Goal: Task Accomplishment & Management: Complete application form

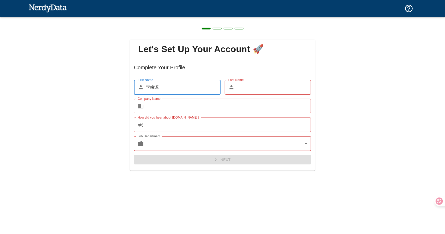
drag, startPoint x: 0, startPoint y: 0, endPoint x: 42, endPoint y: 9, distance: 43.1
click at [42, 9] on img at bounding box center [48, 8] width 38 height 10
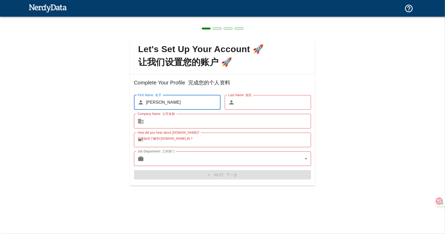
click at [191, 102] on input "[PERSON_NAME]" at bounding box center [183, 102] width 75 height 15
type input "[PERSON_NAME]"
type input "li"
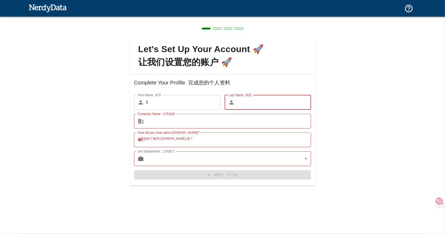
click at [249, 106] on input "Last Name 姓氏" at bounding box center [274, 102] width 75 height 15
type input "jun"
click at [220, 123] on input "Company Name 公司名称" at bounding box center [228, 121] width 165 height 15
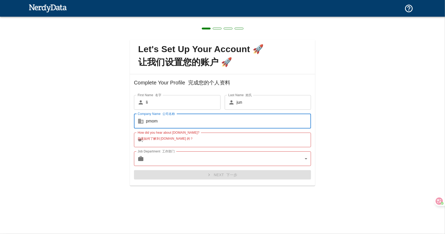
type input "pmom"
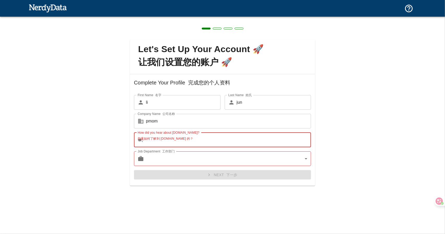
click at [221, 142] on input "How did you hear about [DOMAIN_NAME]? 您是如何了解到 [DOMAIN_NAME] 的？" at bounding box center [228, 140] width 165 height 15
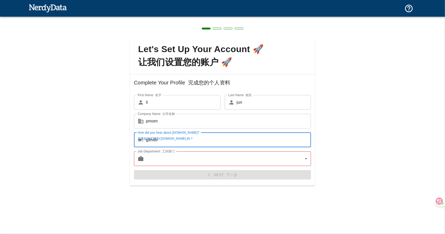
type input "github"
click at [253, 18] on body "Technologies Domains Pricing Products Create a Report 创建报告 Create a list of web…" at bounding box center [222, 9] width 445 height 18
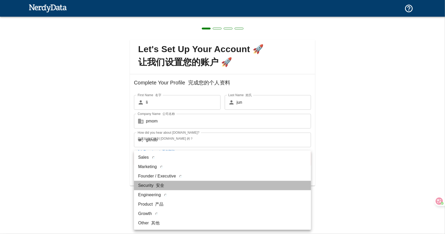
click at [250, 185] on li "Security 安全" at bounding box center [222, 185] width 177 height 9
type input "security"
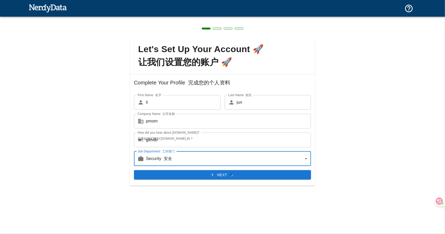
click at [233, 175] on font "submit" at bounding box center [231, 175] width 3 height 3
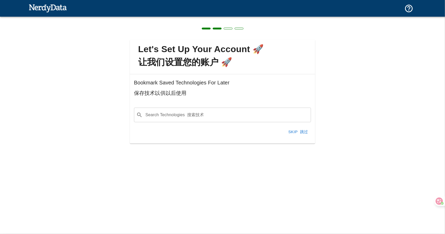
click at [232, 113] on input "Search Technologies 搜索技术" at bounding box center [227, 115] width 164 height 10
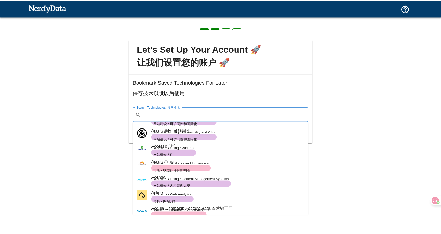
scroll to position [432, 0]
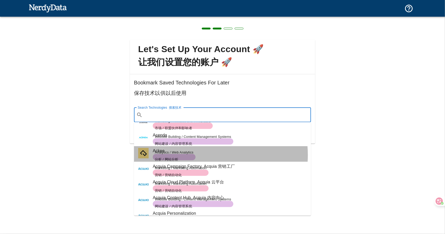
click at [207, 155] on span "Analytics / Web Analytics 分析 / 网站分析" at bounding box center [230, 157] width 154 height 6
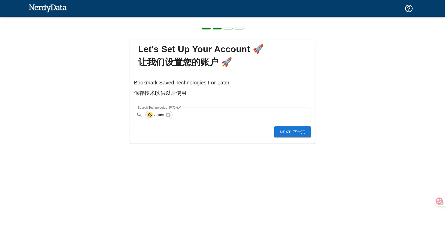
click at [295, 132] on font "下一页" at bounding box center [299, 132] width 12 height 4
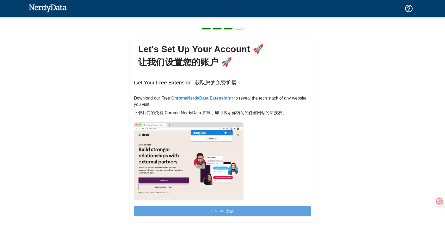
click at [226, 209] on font "完成" at bounding box center [230, 211] width 8 height 4
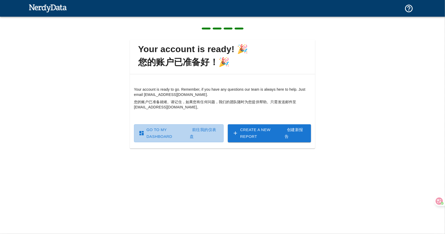
click at [194, 135] on font "前往我的仪表盘" at bounding box center [203, 132] width 27 height 11
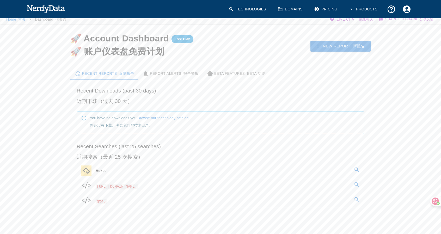
scroll to position [13, 0]
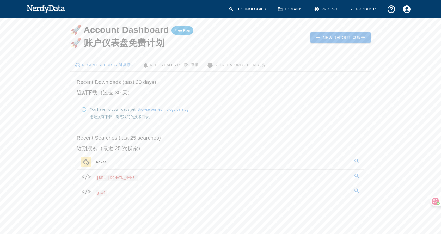
click at [132, 178] on span "[URL][DOMAIN_NAME]" at bounding box center [117, 177] width 42 height 5
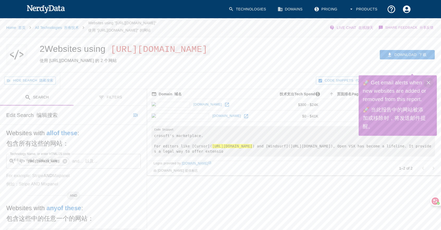
click at [431, 82] on icon "Close" at bounding box center [428, 83] width 6 height 6
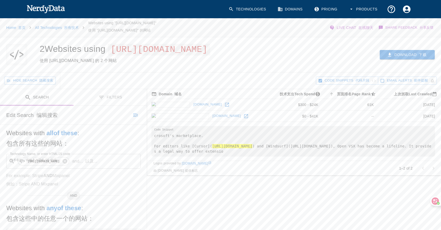
click at [412, 53] on button "Download 下载" at bounding box center [407, 55] width 55 height 10
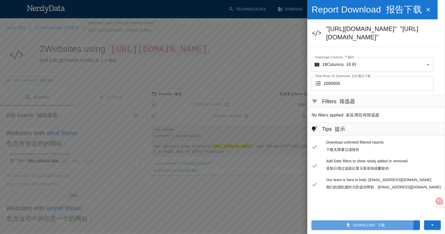
click at [364, 221] on button "Download 下载" at bounding box center [366, 226] width 108 height 10
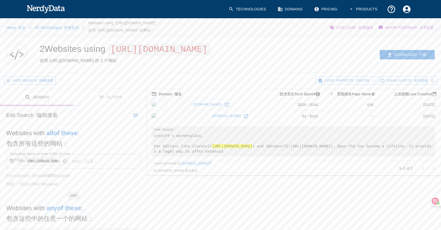
click at [211, 117] on link "[DOMAIN_NAME]" at bounding box center [226, 116] width 31 height 8
click at [21, 26] on font "首页" at bounding box center [21, 28] width 7 height 4
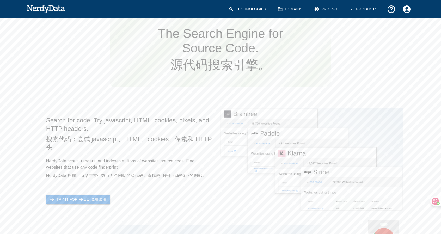
scroll to position [339, 0]
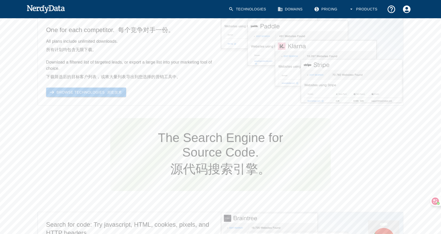
click at [96, 93] on link "Browse Technologies 浏览技术" at bounding box center [86, 93] width 80 height 10
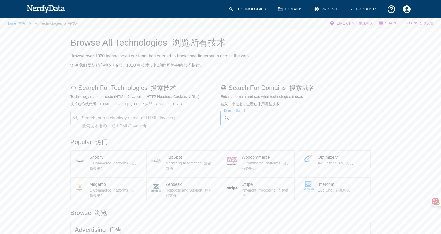
click at [289, 118] on input "Domain Search" at bounding box center [289, 118] width 113 height 15
paste input "[URL][DOMAIN_NAME]"
type input "[URL][DOMAIN_NAME]"
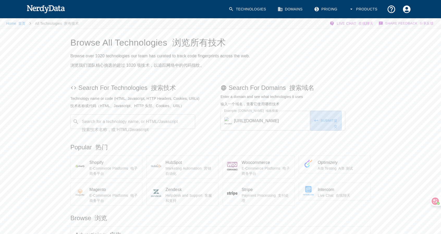
click at [322, 119] on button "Submit 提交" at bounding box center [326, 121] width 32 height 20
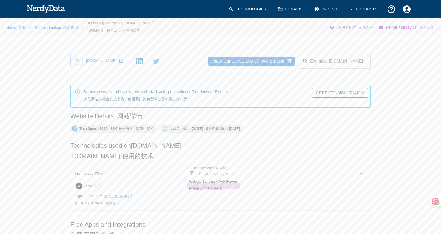
click at [79, 61] on img at bounding box center [79, 61] width 8 height 8
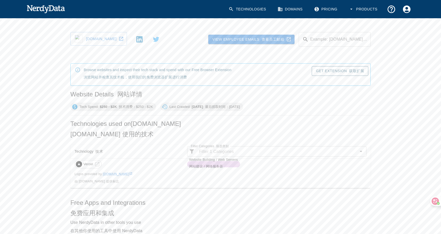
scroll to position [26, 0]
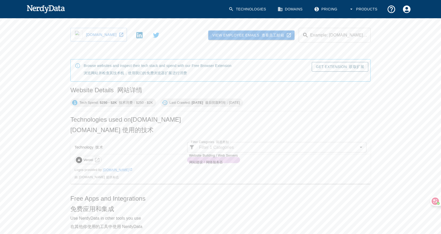
click at [95, 157] on icon at bounding box center [97, 160] width 6 height 6
click at [77, 160] on img at bounding box center [79, 160] width 6 height 6
